Goal: Task Accomplishment & Management: Use online tool/utility

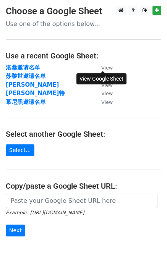
click at [108, 68] on small "View" at bounding box center [106, 68] width 11 height 6
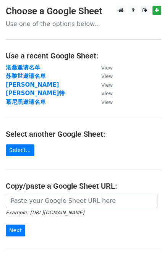
click at [21, 144] on main "Choose a Google Sheet Use one of the options below... Use a recent Google Sheet…" at bounding box center [83, 142] width 167 height 272
click at [20, 150] on link "Select..." at bounding box center [20, 151] width 29 height 12
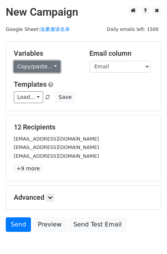
click at [49, 67] on link "Copy/paste..." at bounding box center [37, 67] width 47 height 12
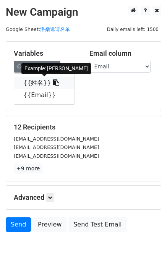
click at [53, 82] on icon at bounding box center [56, 83] width 6 height 6
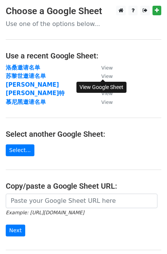
click at [110, 78] on small "View" at bounding box center [106, 76] width 11 height 6
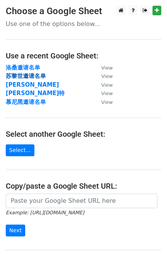
click at [34, 78] on strong "苏黎世邀请名单" at bounding box center [26, 76] width 40 height 7
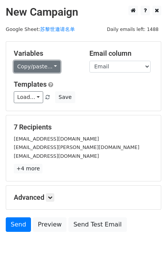
click at [50, 67] on link "Copy/paste..." at bounding box center [37, 67] width 47 height 12
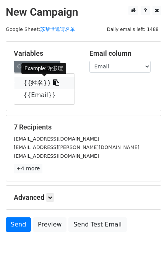
click at [53, 81] on icon at bounding box center [56, 83] width 6 height 6
